Goal: Transaction & Acquisition: Purchase product/service

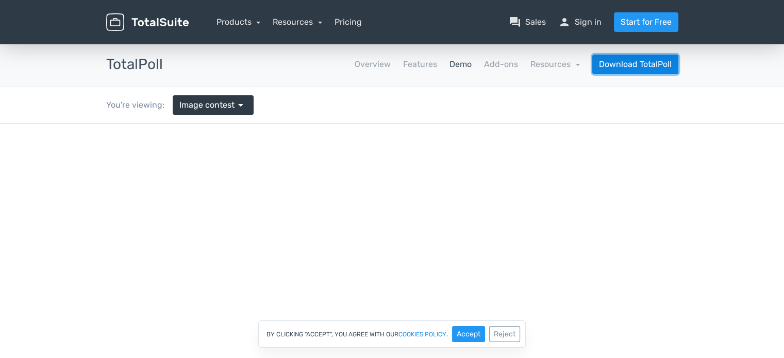
click at [626, 68] on link "Download TotalPoll" at bounding box center [635, 65] width 86 height 20
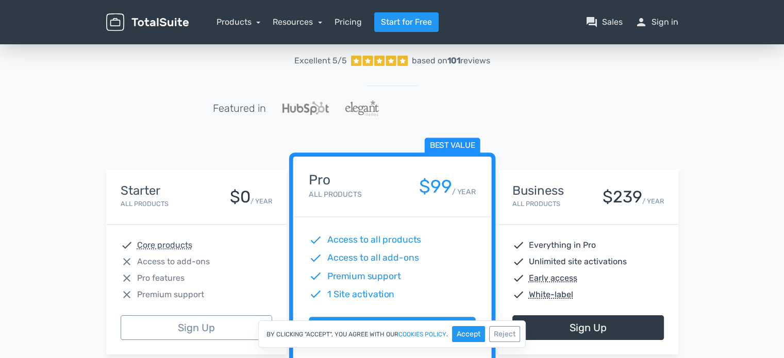
scroll to position [103, 0]
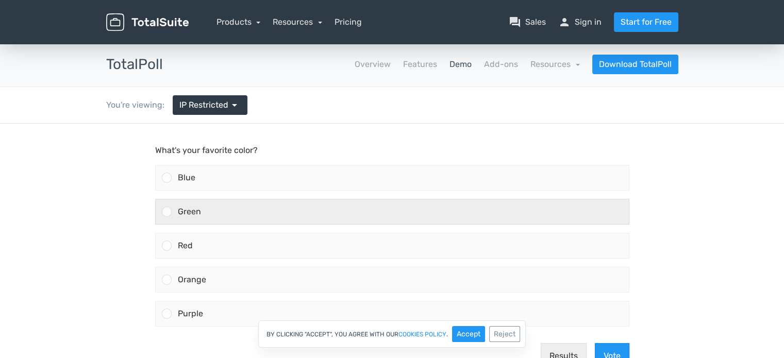
scroll to position [52, 0]
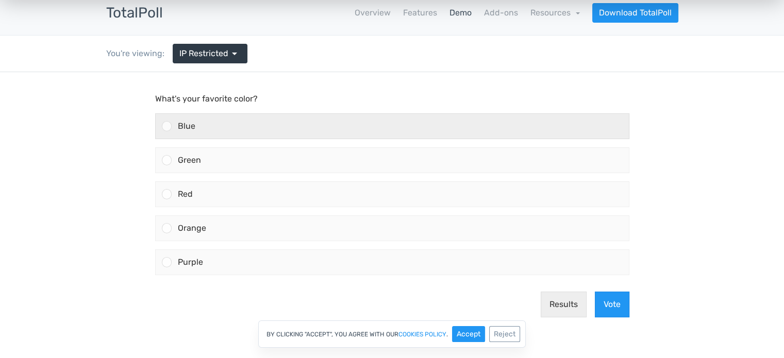
drag, startPoint x: 174, startPoint y: 137, endPoint x: 173, endPoint y: 124, distance: 12.4
click at [173, 134] on div "Blue" at bounding box center [400, 126] width 457 height 25
click at [166, 126] on input "Blue" at bounding box center [166, 126] width 0 height 0
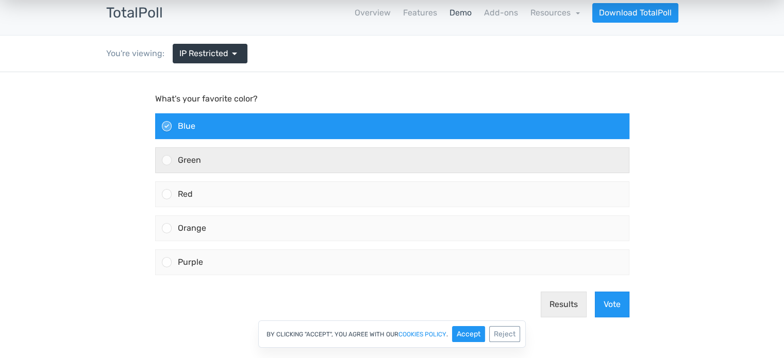
click at [170, 155] on div at bounding box center [164, 160] width 16 height 25
click at [166, 160] on input "Green" at bounding box center [166, 160] width 0 height 0
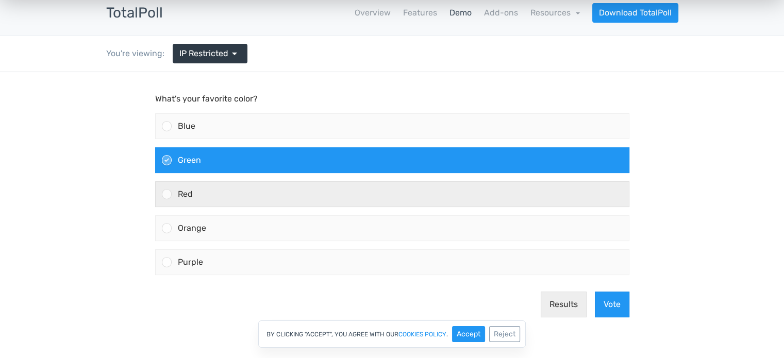
drag, startPoint x: 178, startPoint y: 180, endPoint x: 186, endPoint y: 190, distance: 12.2
click at [178, 181] on label "Red" at bounding box center [392, 194] width 482 height 34
click at [166, 194] on input "Red" at bounding box center [166, 194] width 0 height 0
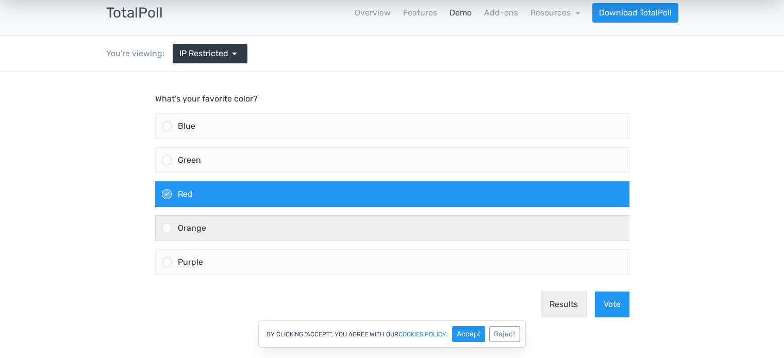
click at [192, 220] on div "Orange" at bounding box center [400, 228] width 457 height 25
click at [166, 228] on input "Orange" at bounding box center [166, 228] width 0 height 0
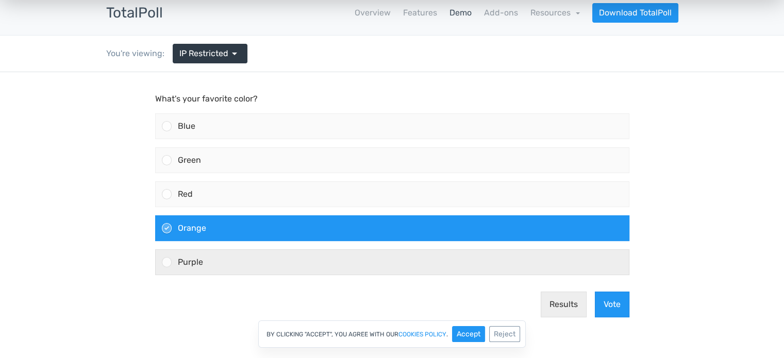
drag, startPoint x: 194, startPoint y: 246, endPoint x: 207, endPoint y: 252, distance: 14.3
click at [194, 246] on label "Purple" at bounding box center [392, 262] width 482 height 34
click at [166, 262] on input "Purple" at bounding box center [166, 262] width 0 height 0
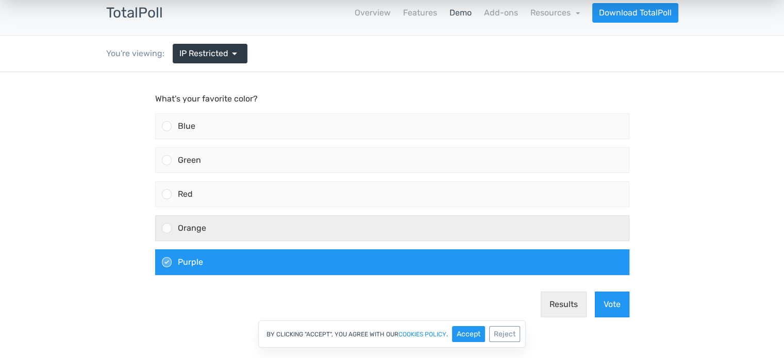
click at [212, 230] on div "Orange" at bounding box center [400, 228] width 457 height 25
click at [166, 228] on input "Orange" at bounding box center [166, 228] width 0 height 0
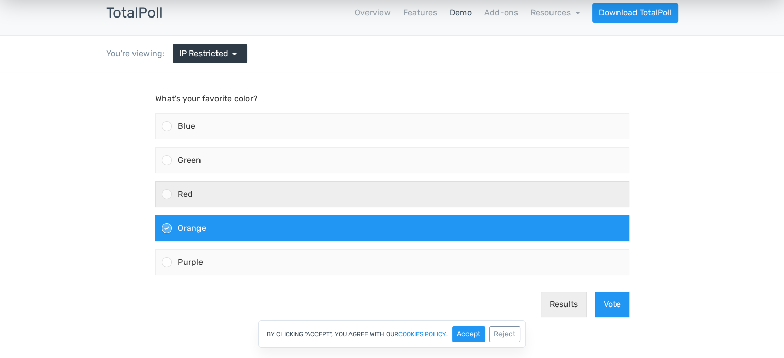
drag, startPoint x: 208, startPoint y: 205, endPoint x: 211, endPoint y: 189, distance: 15.7
click at [208, 203] on div "Red" at bounding box center [400, 194] width 457 height 25
click at [166, 194] on input "Red" at bounding box center [166, 194] width 0 height 0
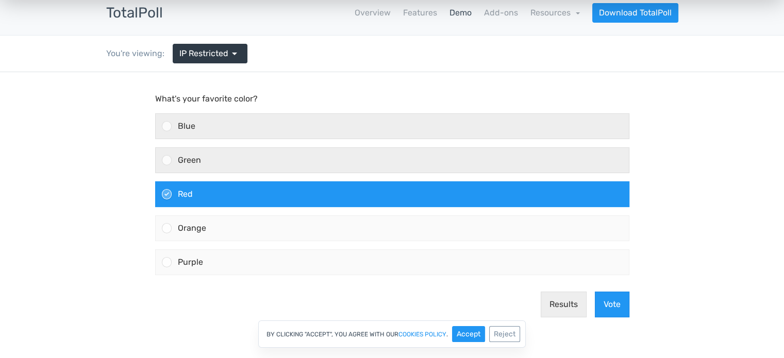
drag, startPoint x: 208, startPoint y: 161, endPoint x: 214, endPoint y: 137, distance: 25.5
click at [208, 159] on div "Green" at bounding box center [400, 160] width 457 height 25
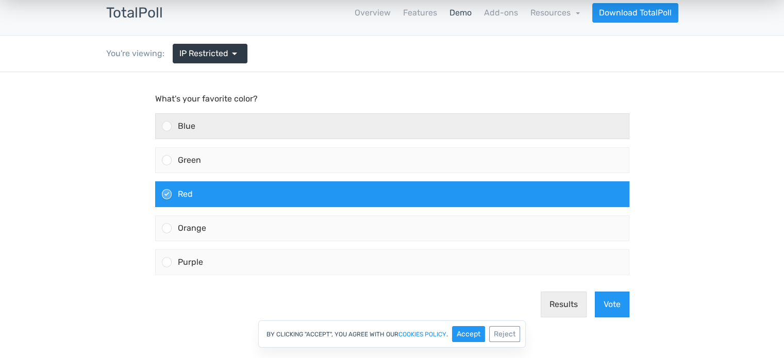
click at [166, 160] on input "Green" at bounding box center [166, 160] width 0 height 0
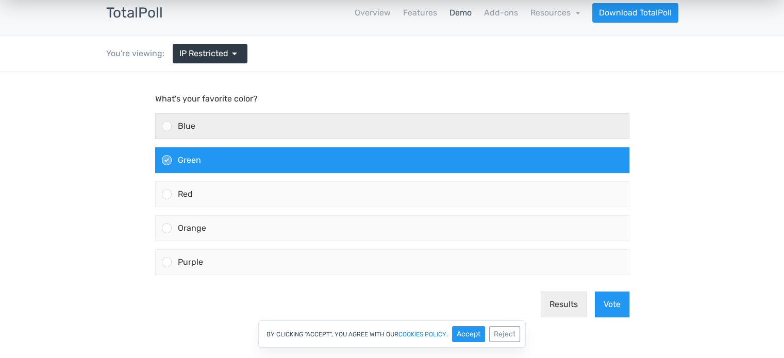
drag, startPoint x: 215, startPoint y: 130, endPoint x: 259, endPoint y: 135, distance: 44.0
click at [217, 130] on div "Blue" at bounding box center [400, 126] width 457 height 25
click at [166, 126] on input "Blue" at bounding box center [166, 126] width 0 height 0
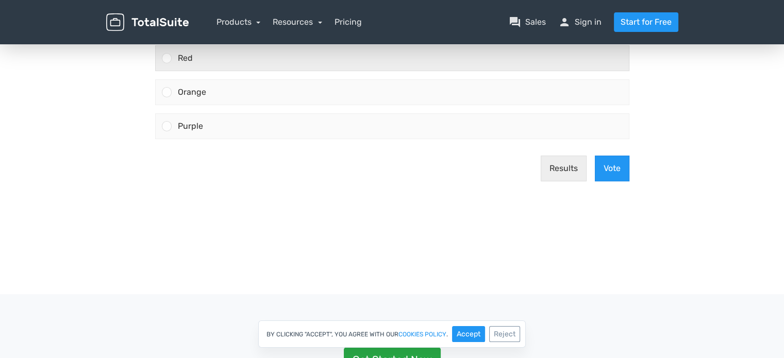
scroll to position [103, 0]
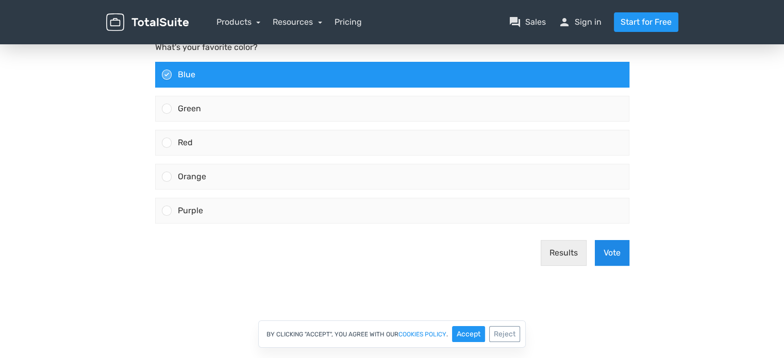
click at [622, 250] on button "Vote" at bounding box center [612, 253] width 35 height 26
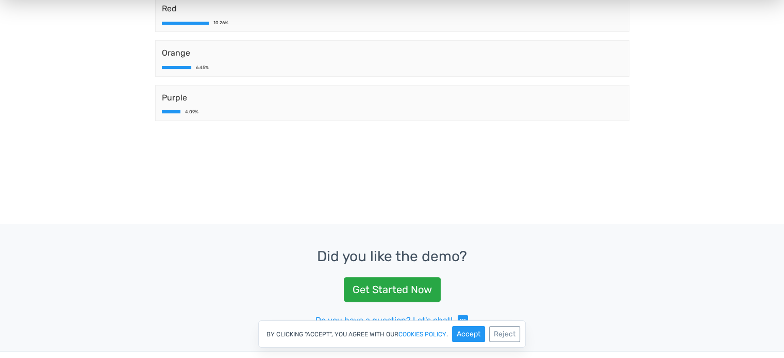
scroll to position [52, 0]
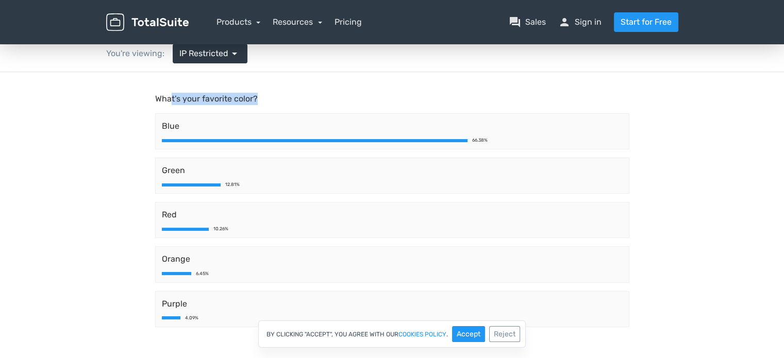
drag, startPoint x: 168, startPoint y: 95, endPoint x: 327, endPoint y: 100, distance: 158.8
click at [326, 97] on p "What's your favorite color?" at bounding box center [392, 99] width 474 height 12
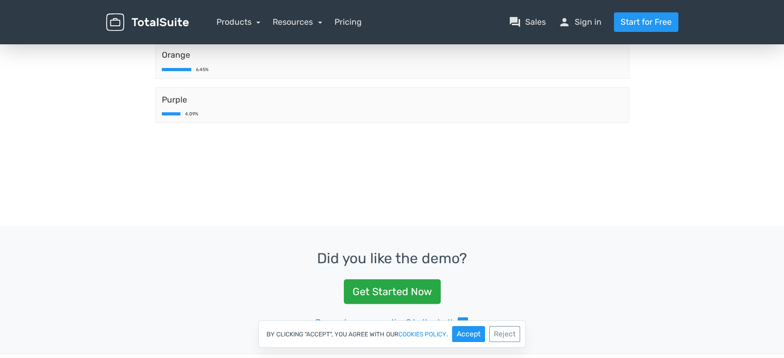
scroll to position [258, 0]
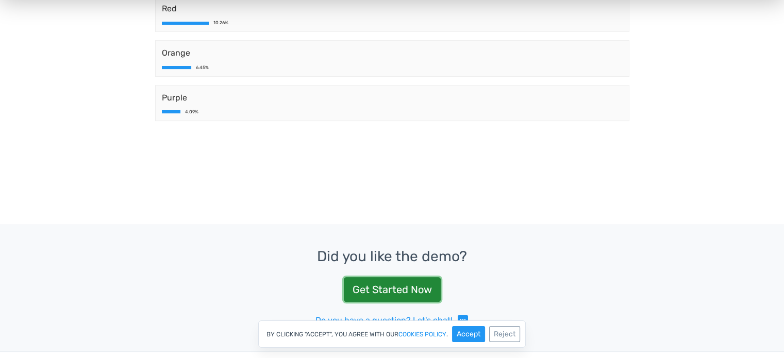
click at [362, 287] on link "Get Started Now" at bounding box center [392, 289] width 97 height 25
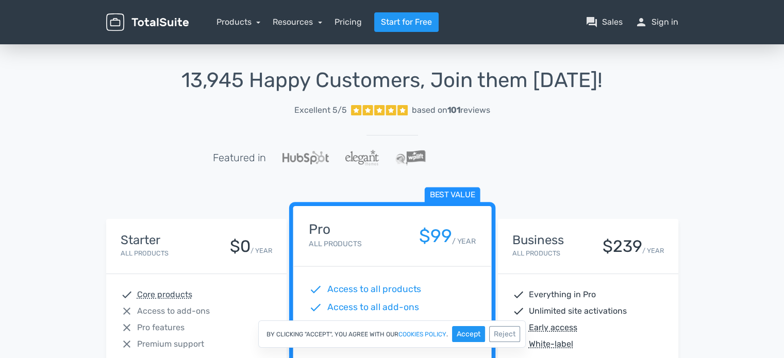
click at [206, 262] on div "Starter All Products $0 / YEAR" at bounding box center [196, 246] width 180 height 55
